Goal: Task Accomplishment & Management: Use online tool/utility

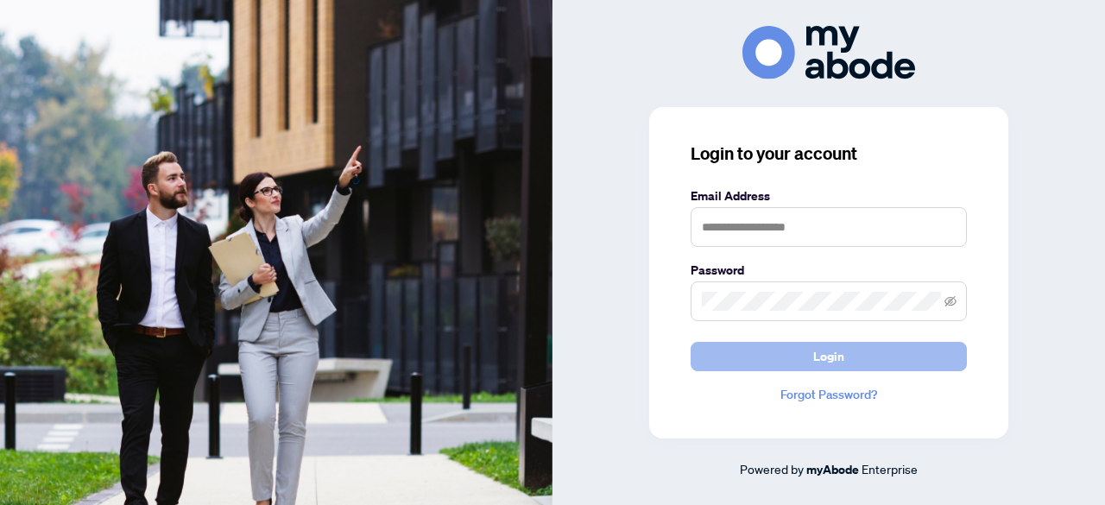
click at [736, 352] on button "Login" at bounding box center [829, 356] width 276 height 29
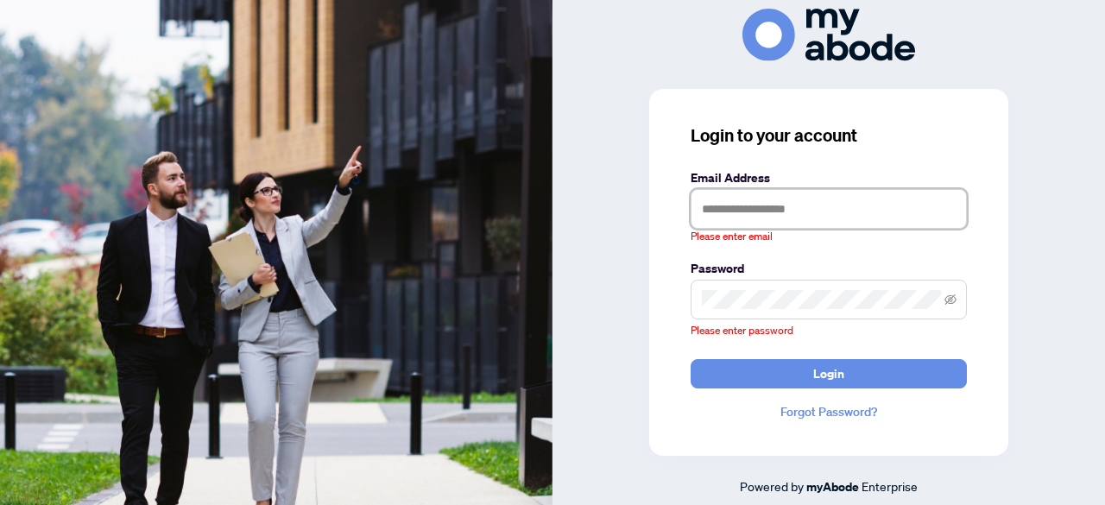
click at [733, 201] on input "text" at bounding box center [829, 209] width 276 height 40
type input "**********"
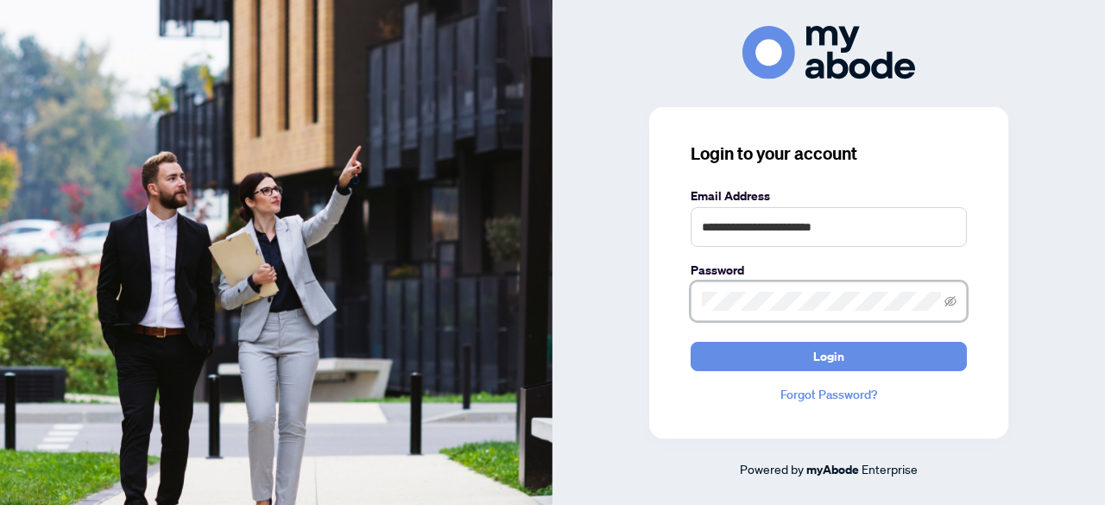
click at [691, 342] on button "Login" at bounding box center [829, 356] width 276 height 29
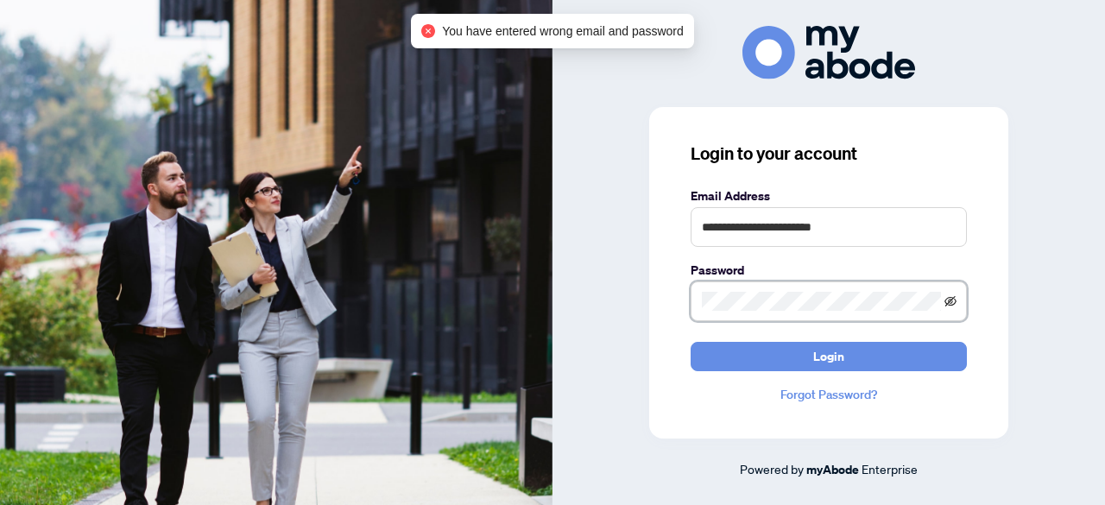
click at [950, 302] on icon "eye-invisible" at bounding box center [951, 301] width 12 height 12
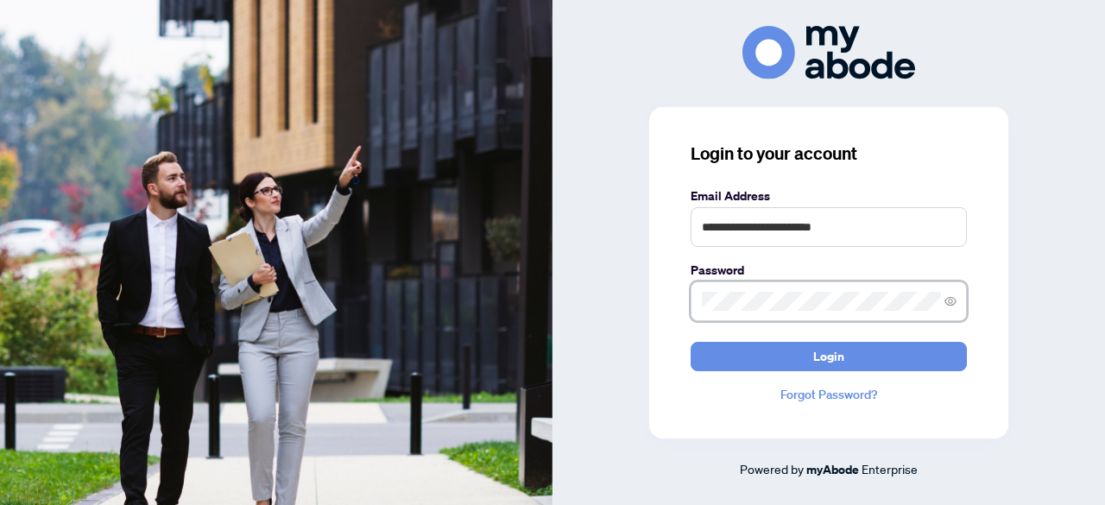
click at [688, 307] on div "**********" at bounding box center [828, 273] width 359 height 332
click at [691, 342] on button "Login" at bounding box center [829, 356] width 276 height 29
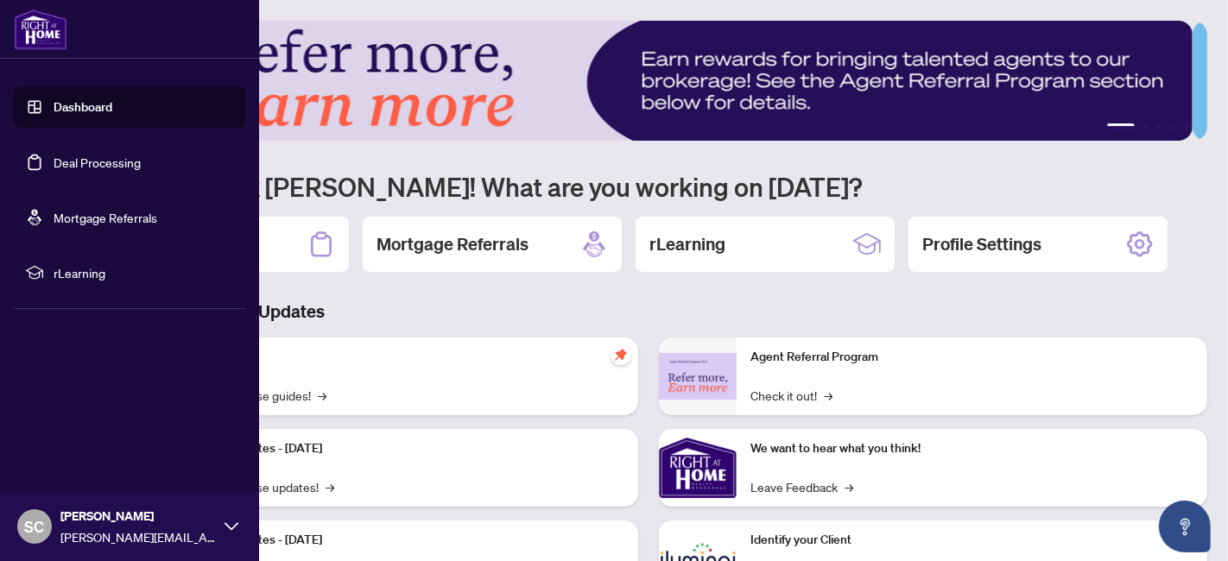
click at [54, 161] on link "Deal Processing" at bounding box center [97, 163] width 87 height 16
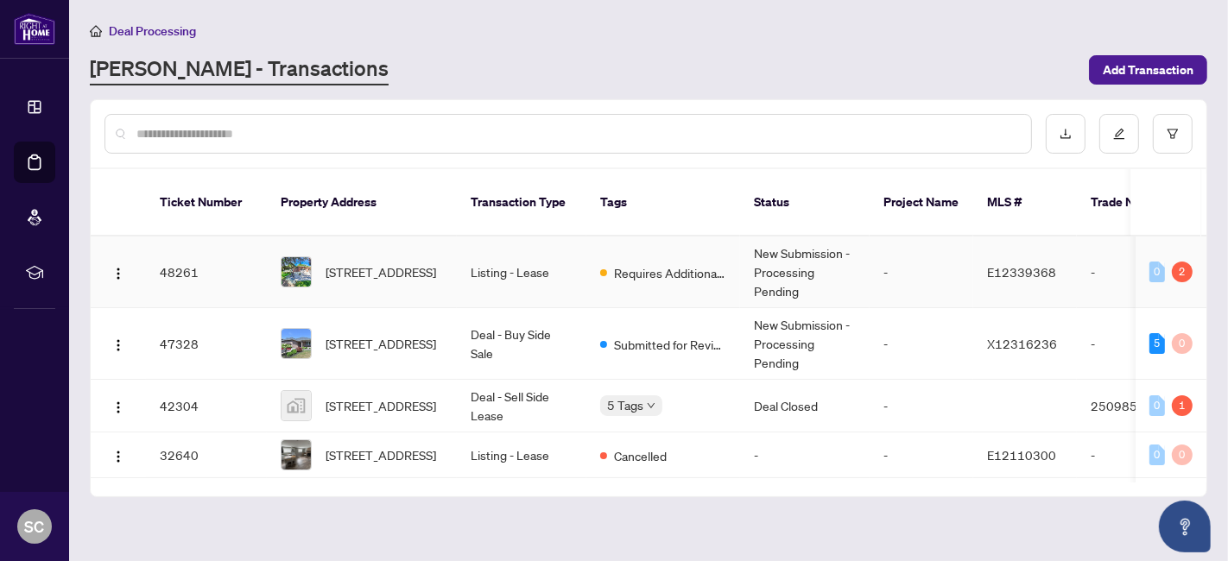
click at [941, 245] on td "-" at bounding box center [921, 273] width 104 height 72
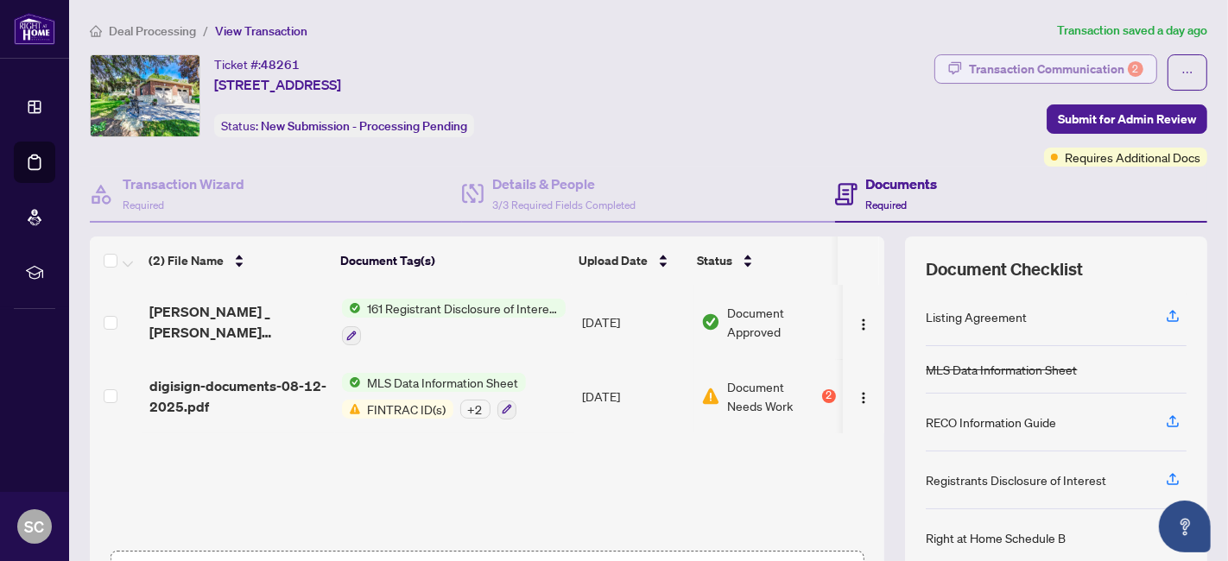
click at [1078, 66] on div "Transaction Communication 2" at bounding box center [1056, 69] width 174 height 28
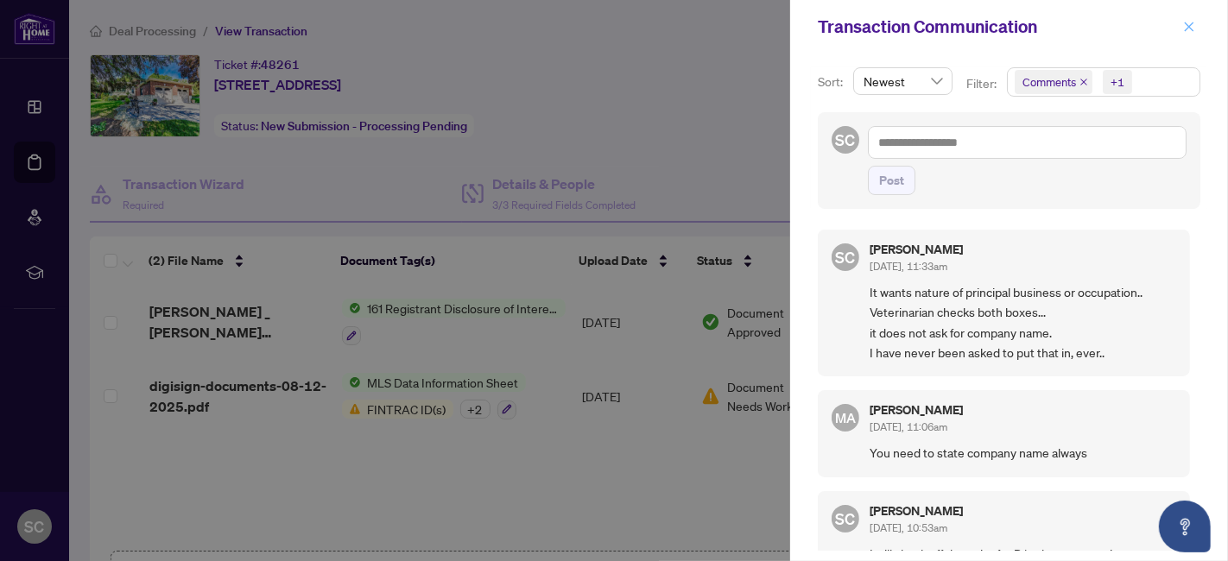
click at [1184, 23] on icon "close" at bounding box center [1189, 27] width 12 height 12
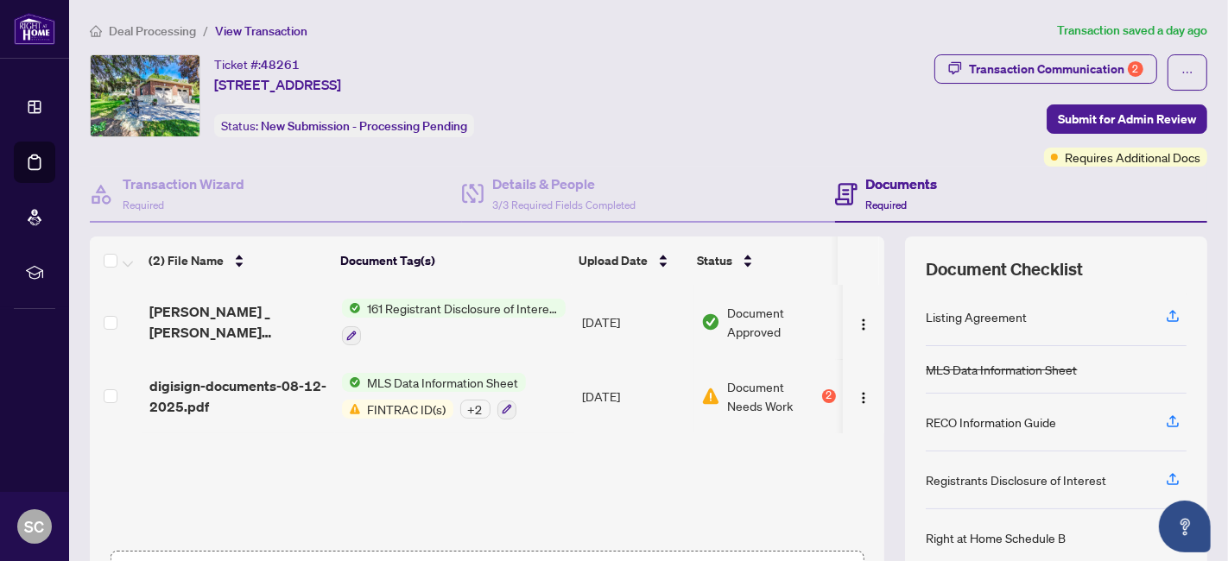
click at [752, 398] on span "Document Needs Work" at bounding box center [773, 396] width 92 height 38
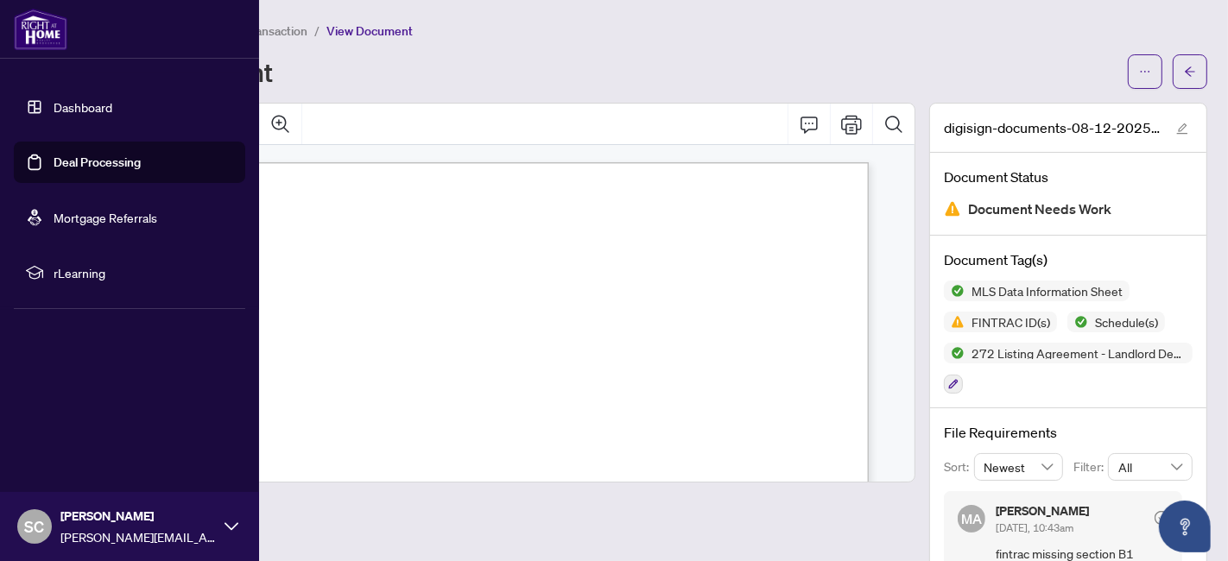
click at [54, 156] on link "Deal Processing" at bounding box center [97, 163] width 87 height 16
